Goal: Information Seeking & Learning: Learn about a topic

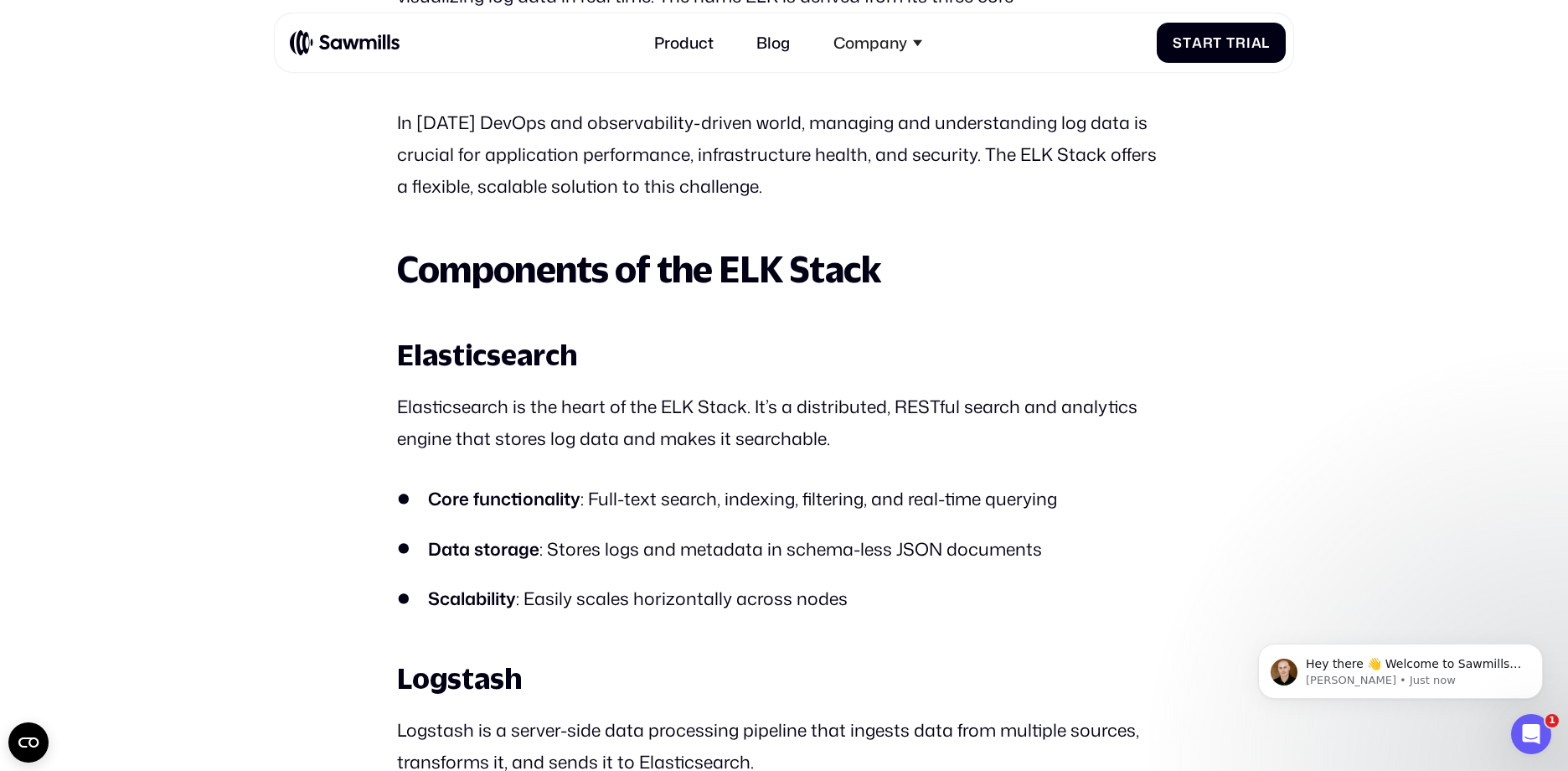
scroll to position [1159, 0]
click at [399, 282] on strong "Components of the ELK Stack" at bounding box center [639, 270] width 485 height 42
drag, startPoint x: 399, startPoint y: 282, endPoint x: 406, endPoint y: 336, distance: 54.5
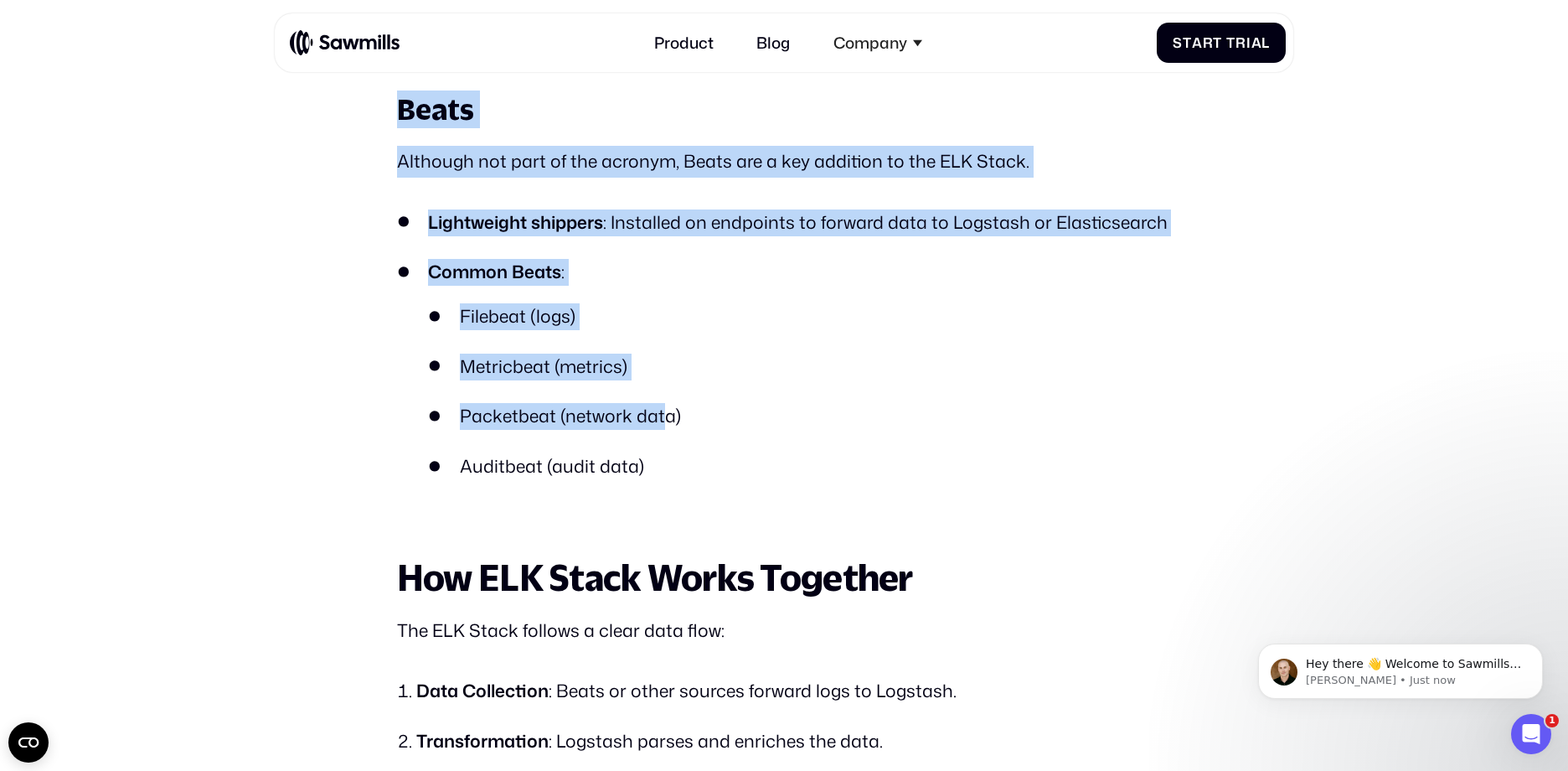
scroll to position [2373, 0]
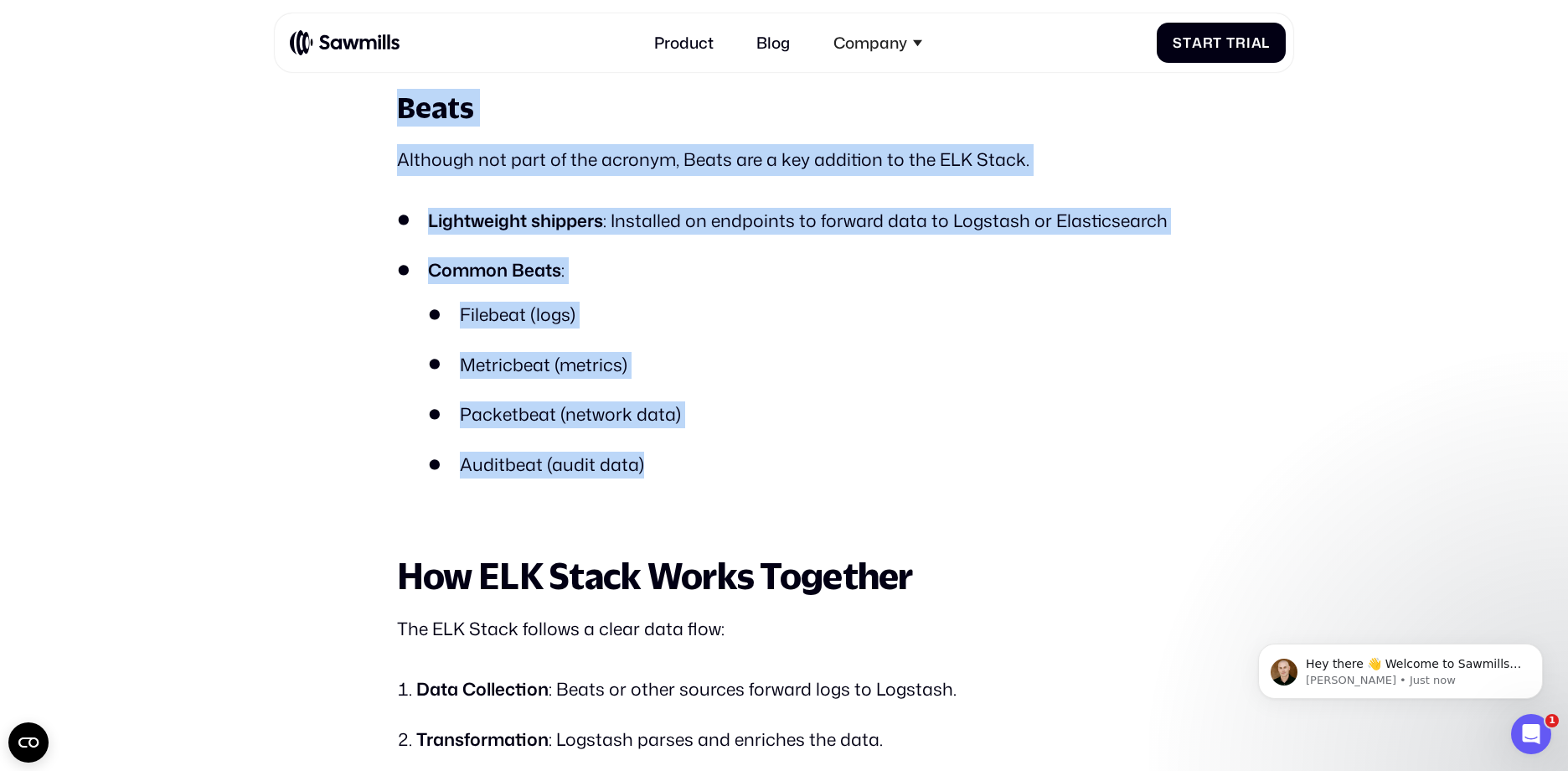
drag, startPoint x: 401, startPoint y: 346, endPoint x: 668, endPoint y: 485, distance: 301.0
copy div "Elasticsearch Elasticsearch is the heart of the ELK Stack. It’s a distributed, …"
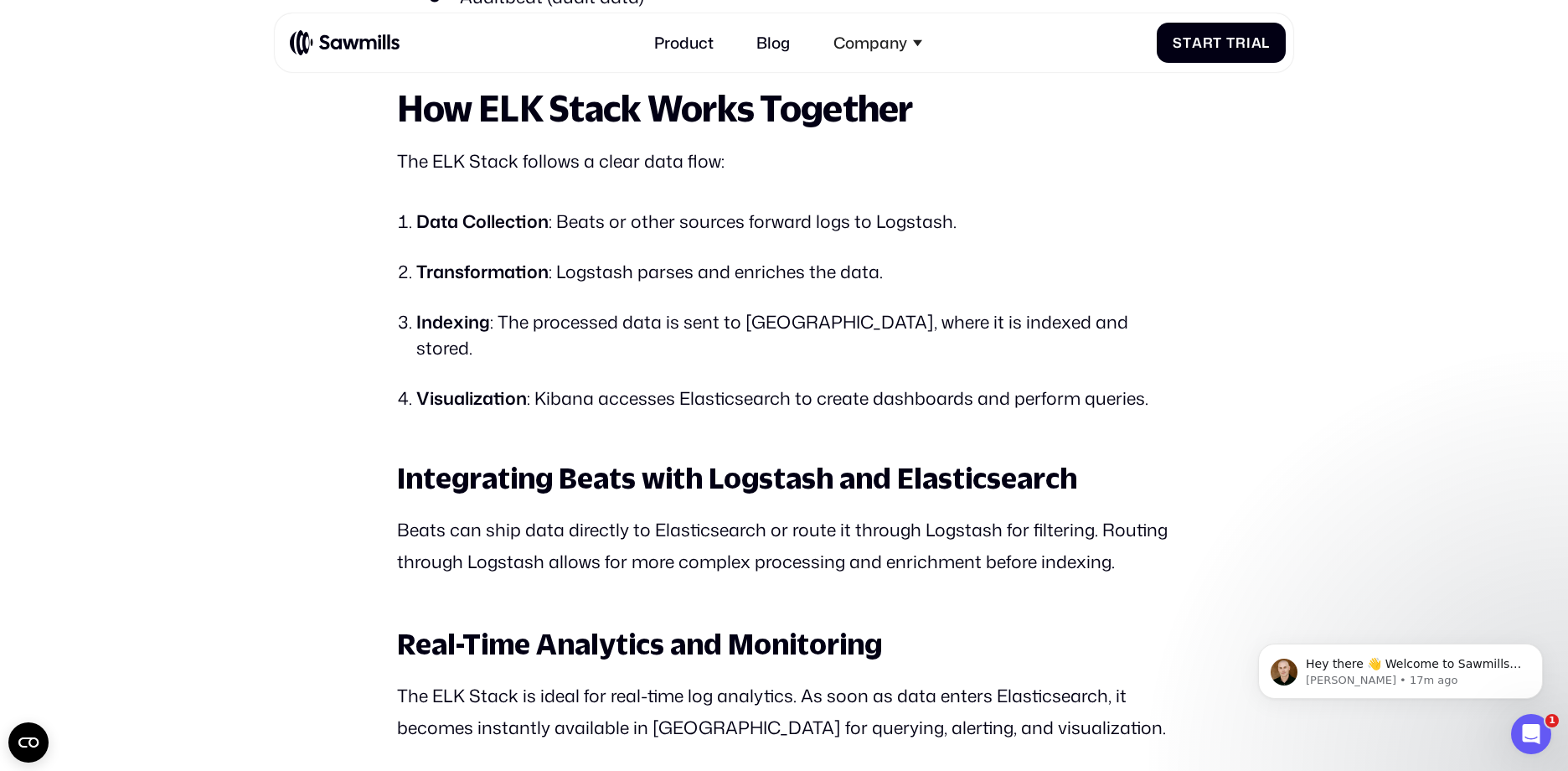
scroll to position [2839, 0]
drag, startPoint x: 842, startPoint y: 300, endPoint x: 811, endPoint y: 294, distance: 31.6
click at [842, 300] on ol "Data Collection : Beats or other sources forward logs to Logstash. Transformati…" at bounding box center [784, 310] width 774 height 202
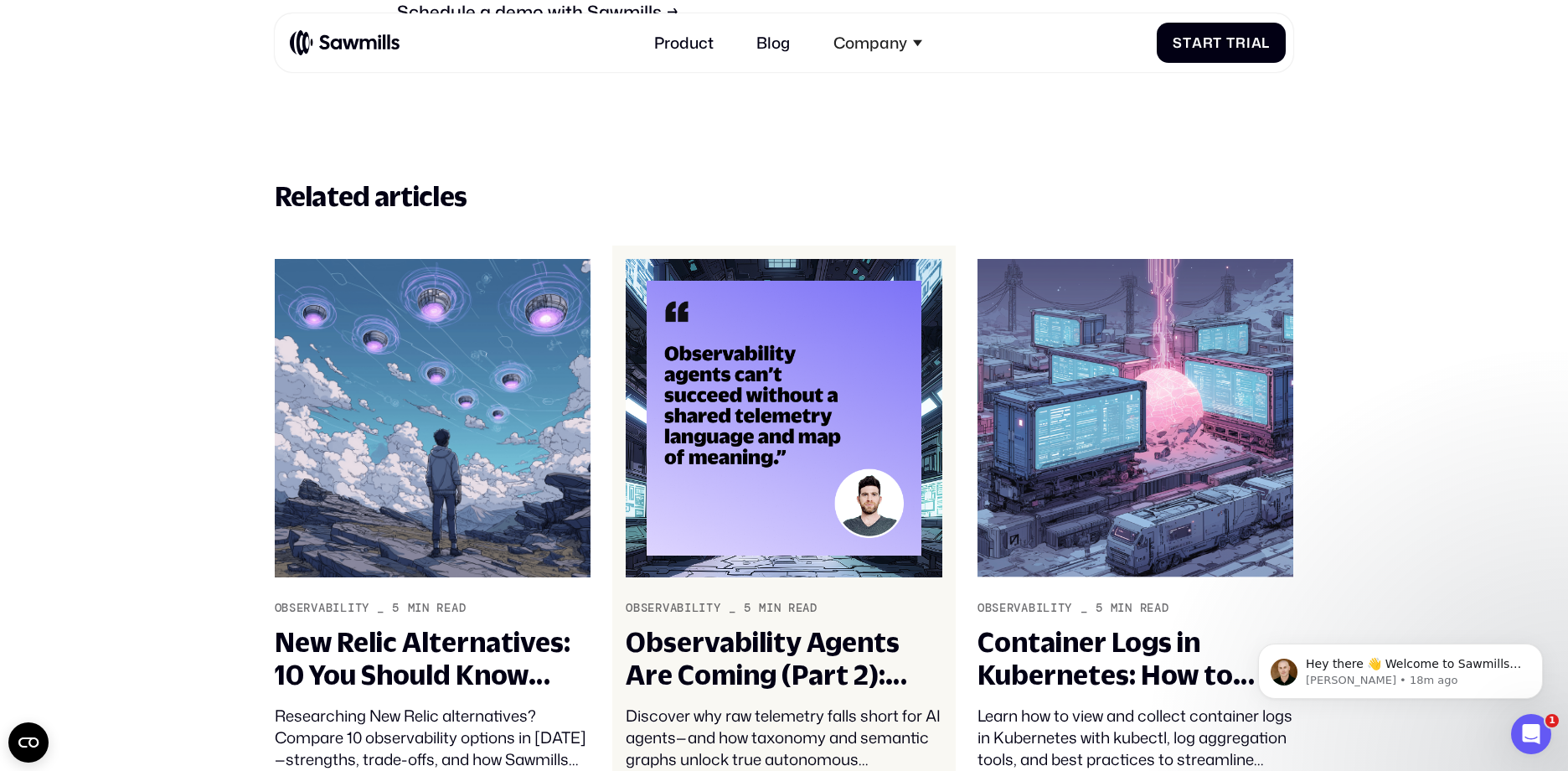
scroll to position [6932, 0]
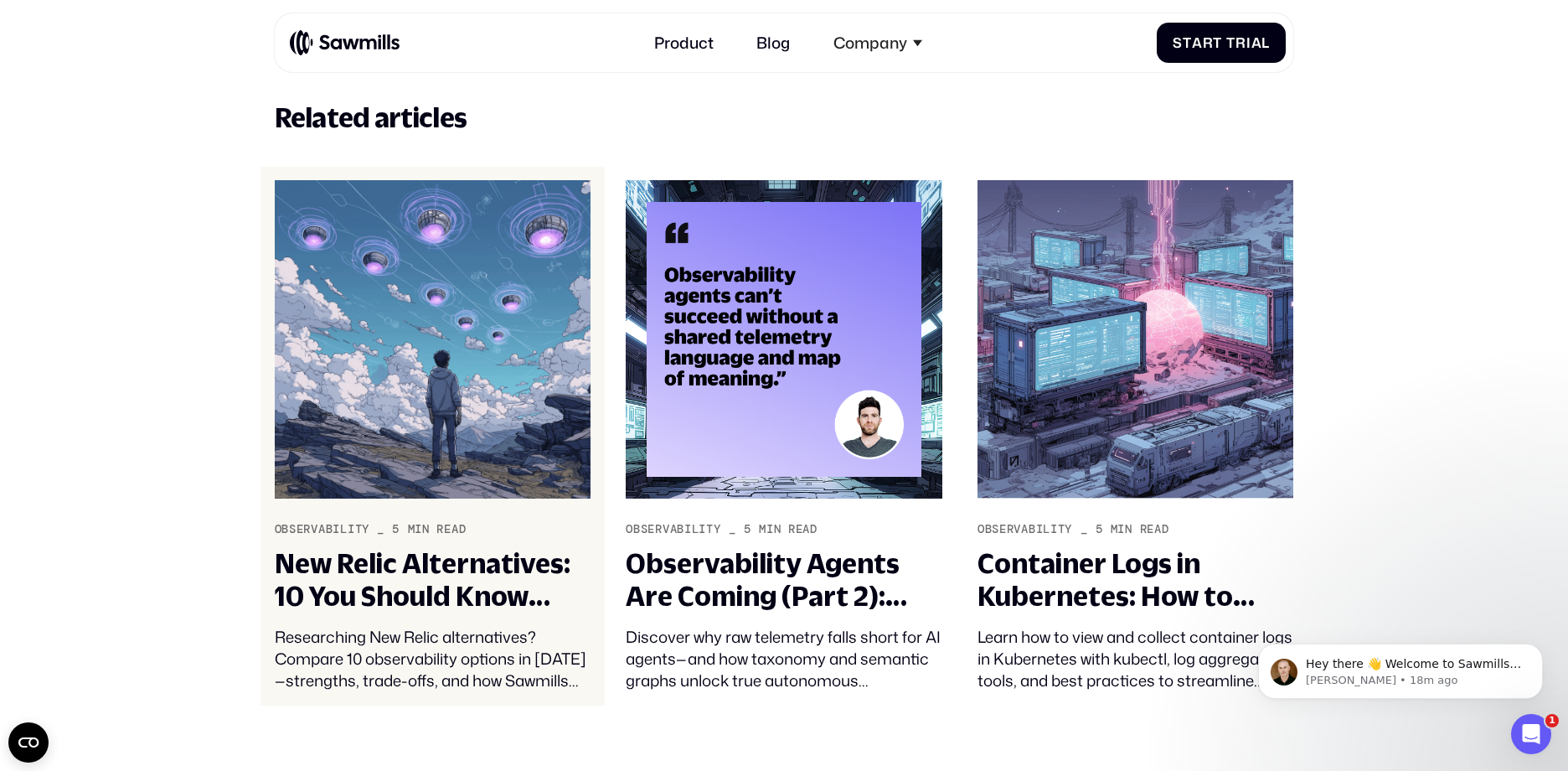
click at [508, 343] on img at bounding box center [433, 338] width 316 height 318
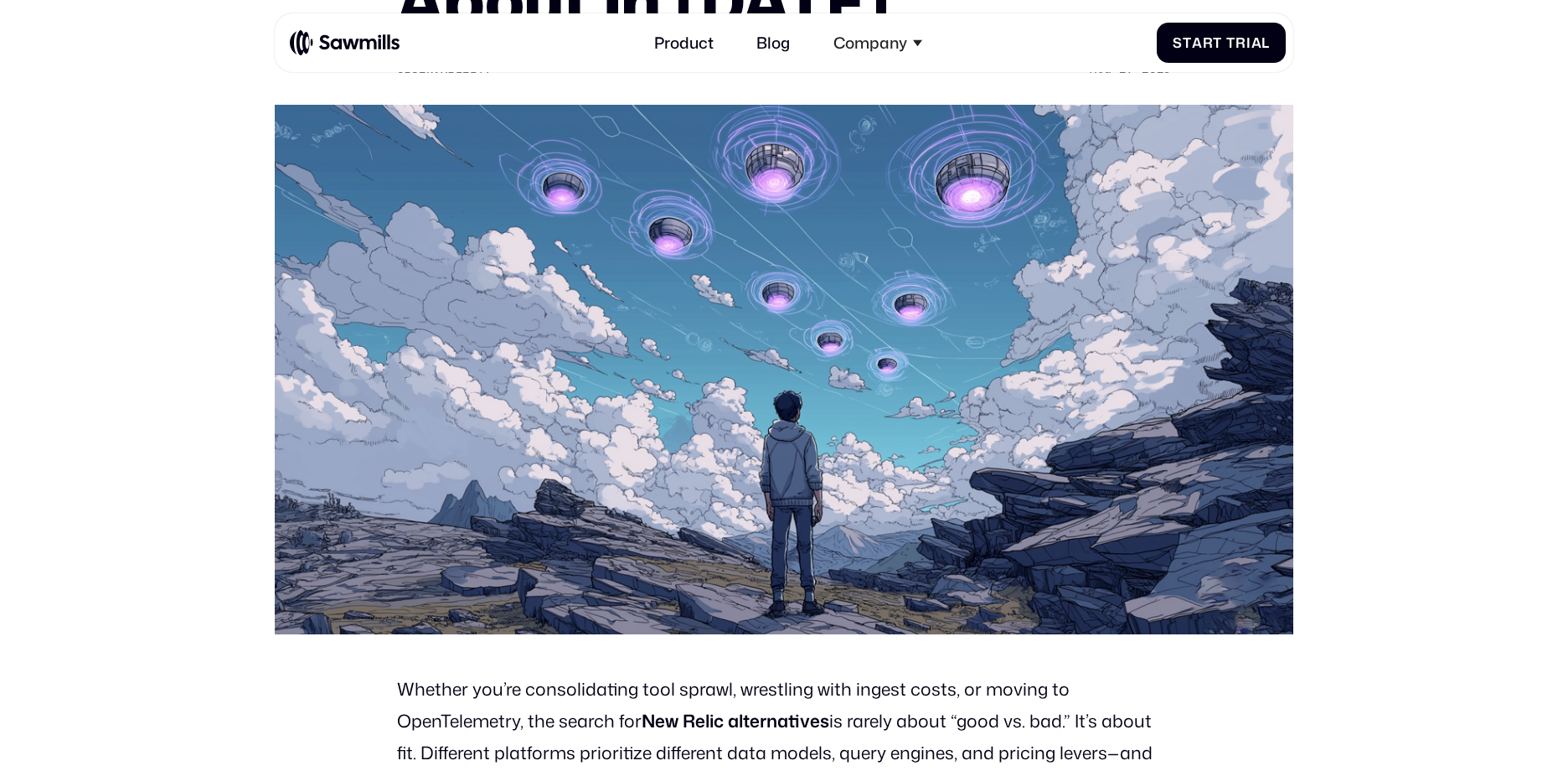
scroll to position [377, 0]
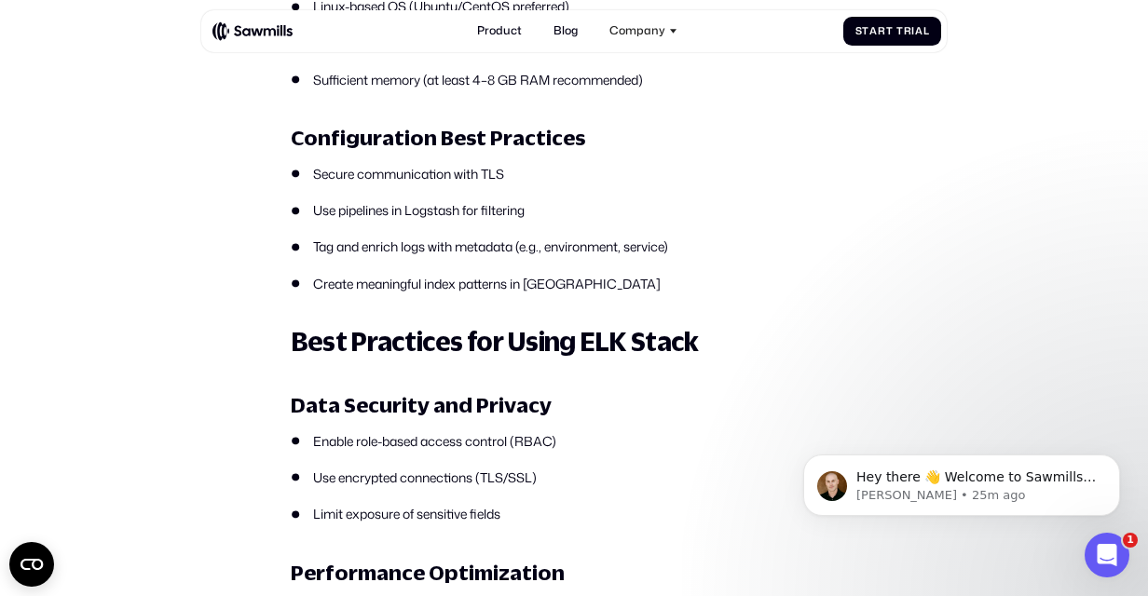
scroll to position [3668, 0]
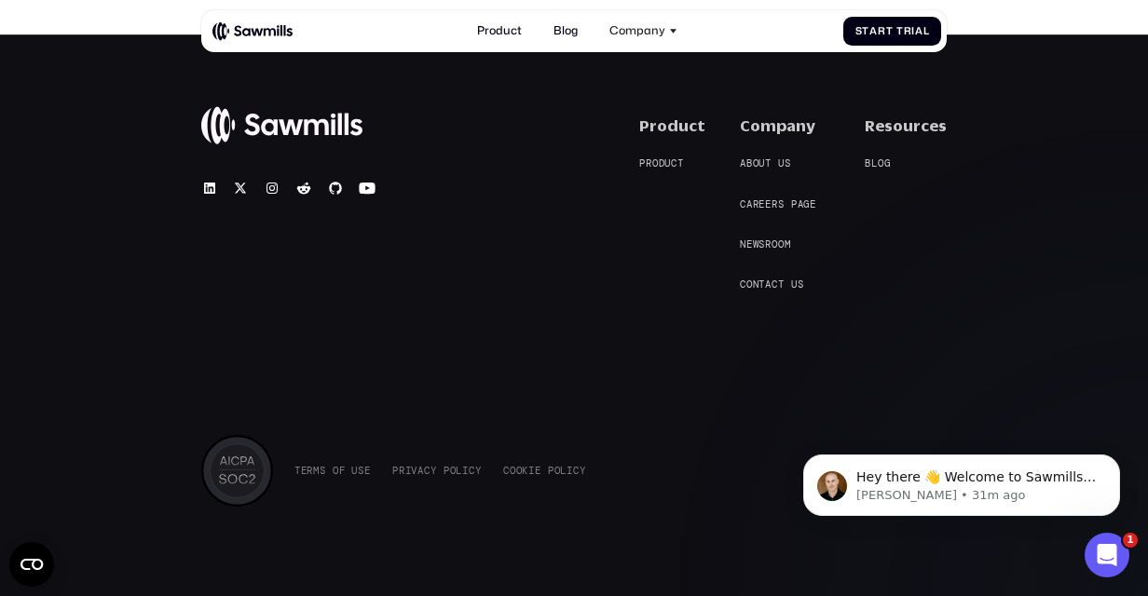
scroll to position [6302, 0]
click at [771, 157] on span at bounding box center [774, 163] width 7 height 12
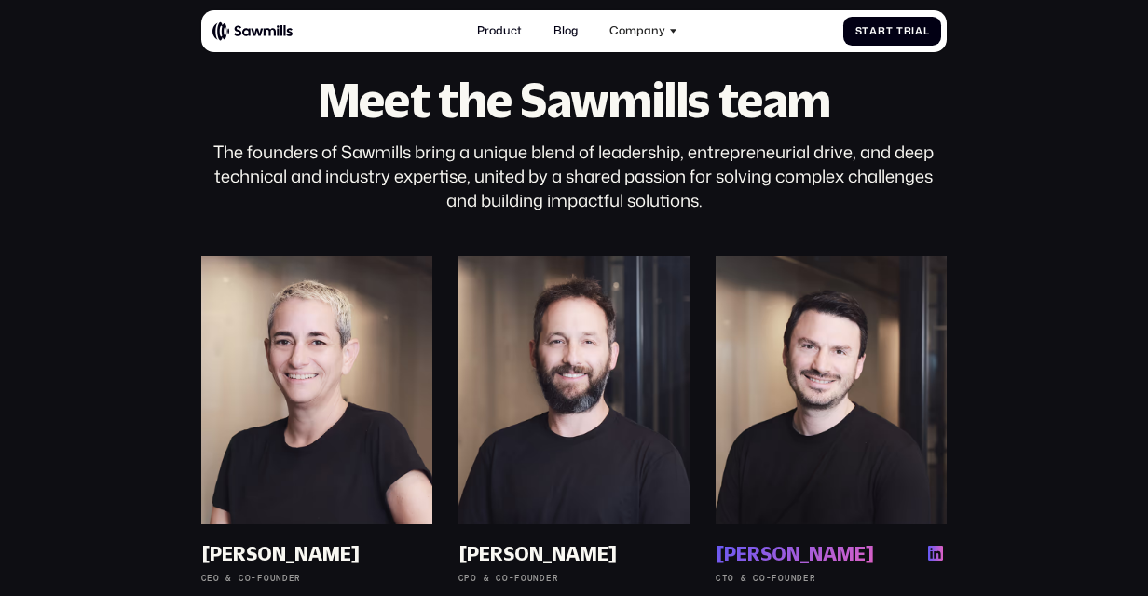
scroll to position [847, 0]
